Goal: Use online tool/utility: Use online tool/utility

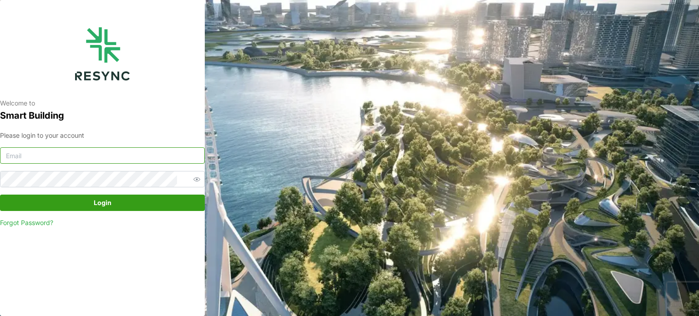
type input "[EMAIL_ADDRESS][DOMAIN_NAME]"
click at [184, 208] on button "Login" at bounding box center [102, 203] width 205 height 16
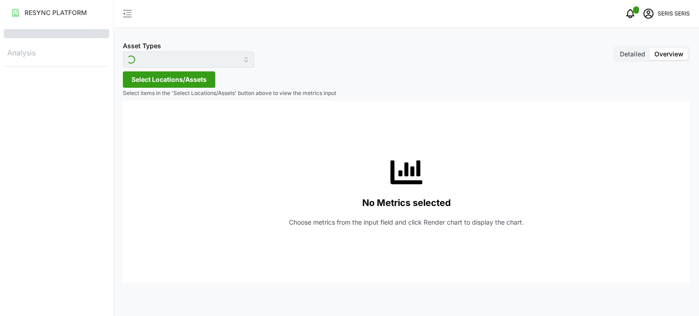
type input "Inverter"
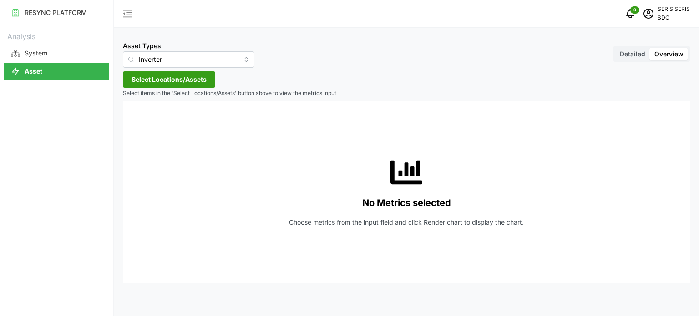
click at [179, 78] on span "Select Locations/Assets" at bounding box center [169, 79] width 75 height 15
click at [146, 121] on span "Select SDC-1" at bounding box center [146, 121] width 6 height 6
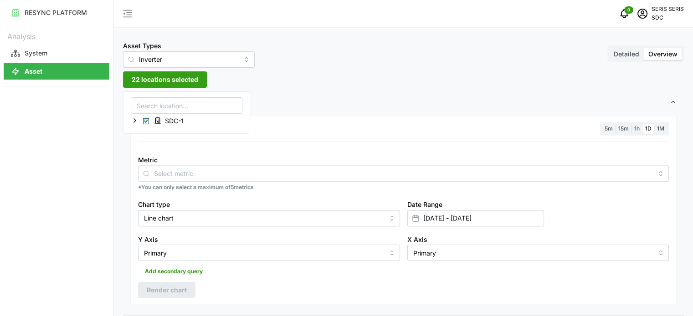
click at [322, 101] on span "Settings" at bounding box center [399, 103] width 539 height 22
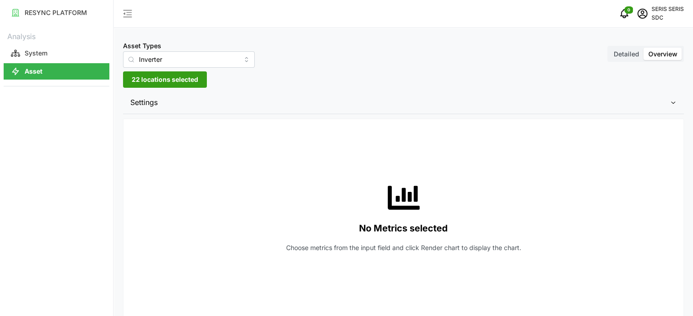
drag, startPoint x: 354, startPoint y: 96, endPoint x: 347, endPoint y: 101, distance: 8.2
click at [354, 96] on span "Settings" at bounding box center [399, 103] width 539 height 22
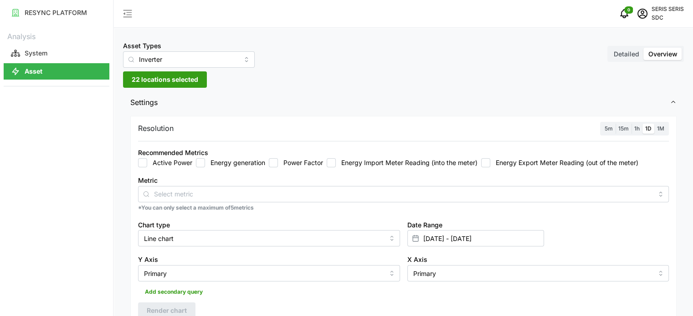
click at [200, 163] on input "Energy generation" at bounding box center [200, 162] width 9 height 9
checkbox input "true"
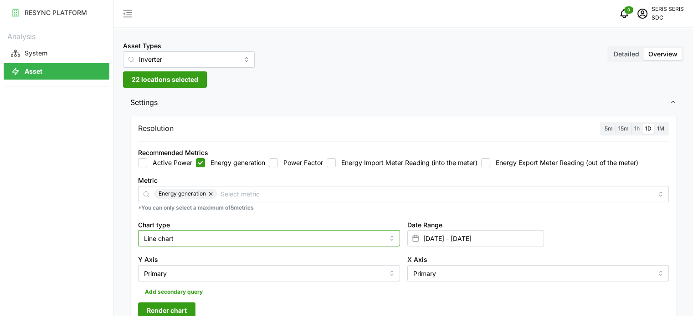
click at [243, 244] on input "Line chart" at bounding box center [269, 238] width 262 height 16
click at [224, 276] on div "Bar chart" at bounding box center [268, 275] width 257 height 15
type input "Bar chart"
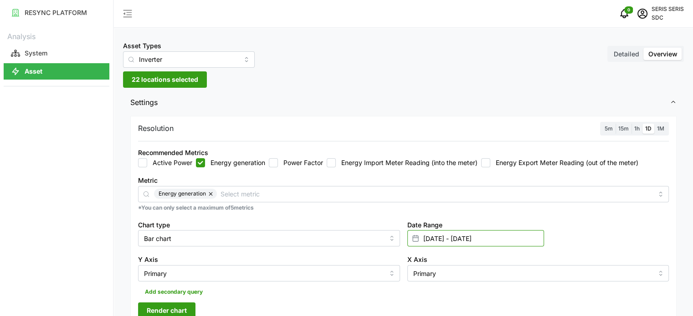
click at [462, 244] on input "[DATE] - [DATE]" at bounding box center [475, 238] width 137 height 16
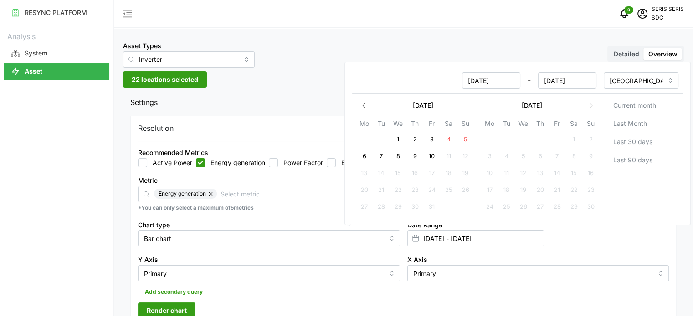
click at [410, 155] on button "9" at bounding box center [414, 157] width 16 height 16
type input "[DATE] - [DATE]"
type input "[DATE]"
click at [410, 155] on button "9" at bounding box center [414, 157] width 16 height 16
type input "[DATE] - [DATE]"
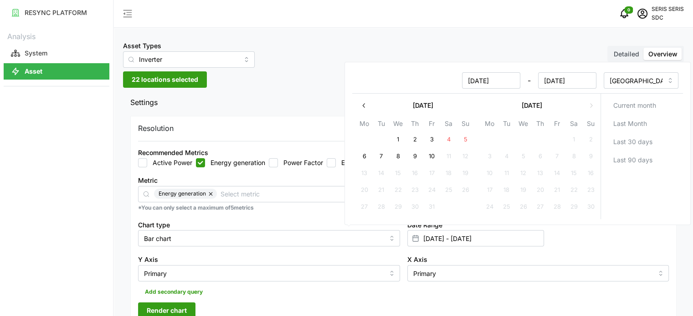
type input "[DATE]"
click at [304, 306] on div "Resolution 5m 15m 1h 1D 1M Recommended Metrics Active Power Energy generation P…" at bounding box center [403, 220] width 546 height 209
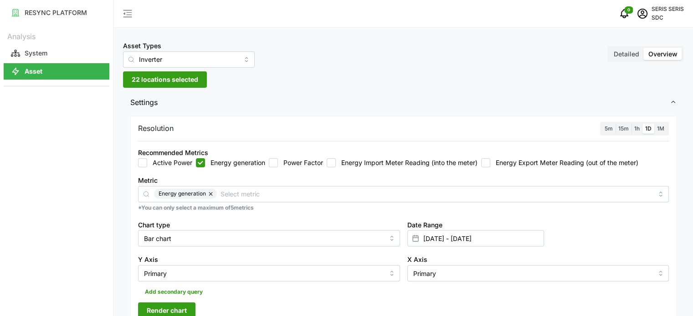
click at [184, 310] on span "Render chart" at bounding box center [167, 310] width 40 height 15
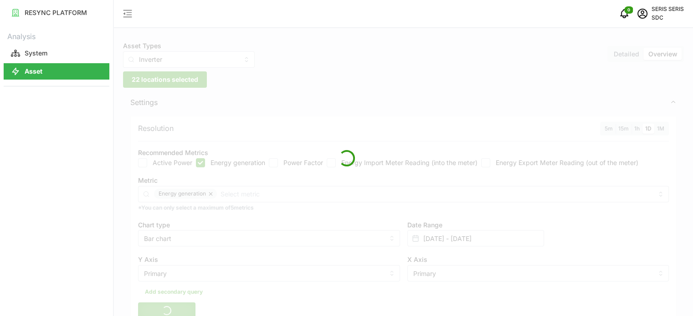
scroll to position [182, 0]
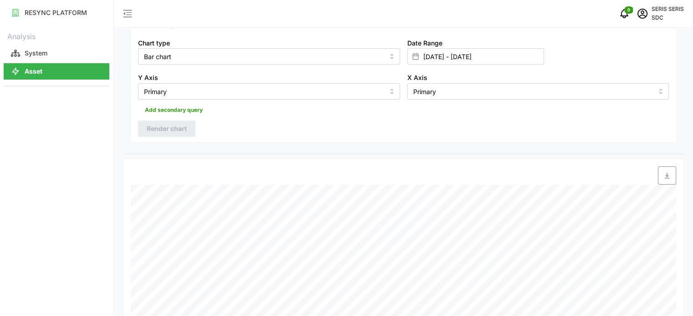
click at [664, 174] on icon "button" at bounding box center [666, 175] width 7 height 7
